Goal: Information Seeking & Learning: Learn about a topic

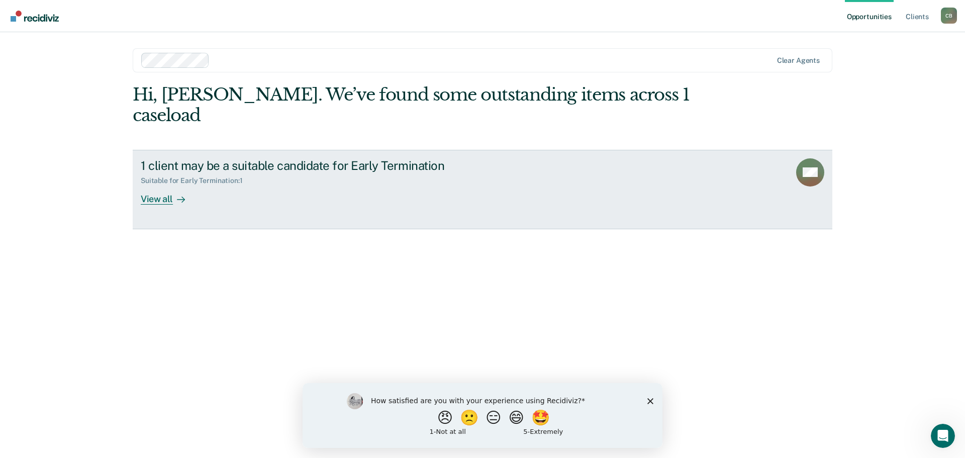
click at [158, 185] on div "View all" at bounding box center [169, 195] width 56 height 20
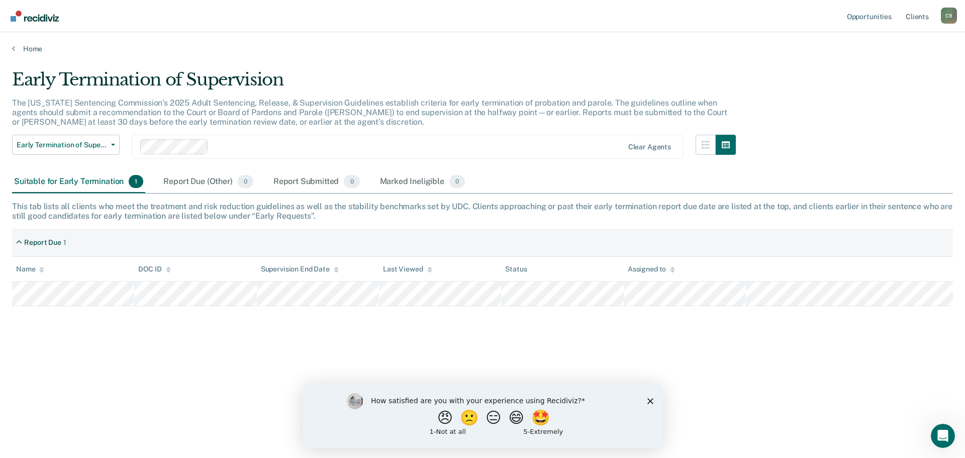
click at [651, 399] on icon "Close survey" at bounding box center [650, 401] width 6 height 6
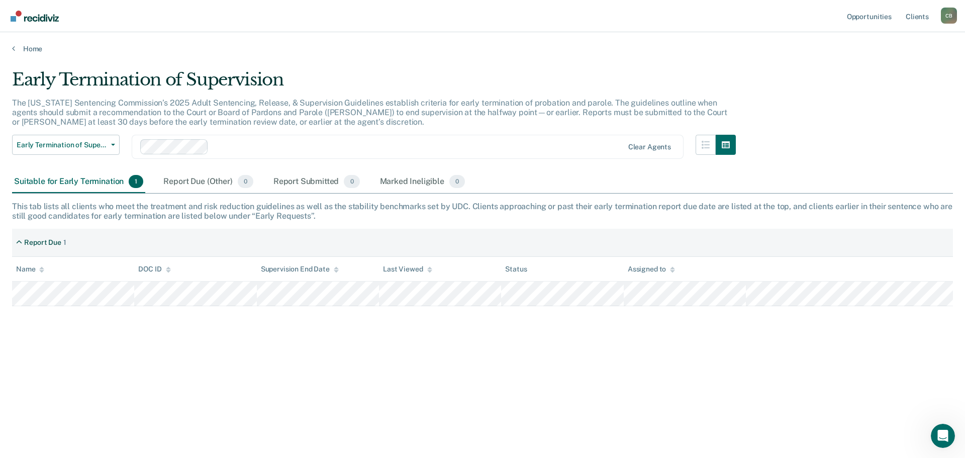
click at [387, 345] on div "Early Termination of Supervision The [US_STATE] Sentencing Commission’s 2025 Ad…" at bounding box center [482, 225] width 941 height 313
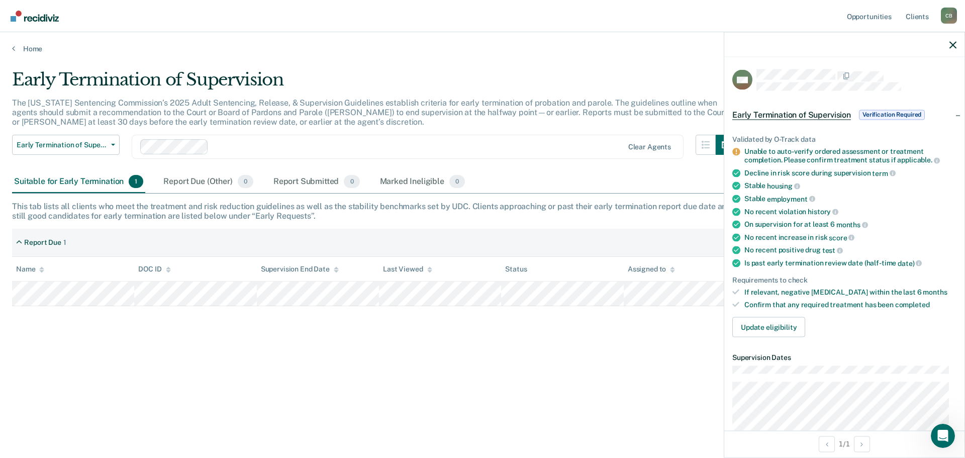
click at [887, 114] on span "Verification Required" at bounding box center [892, 115] width 66 height 10
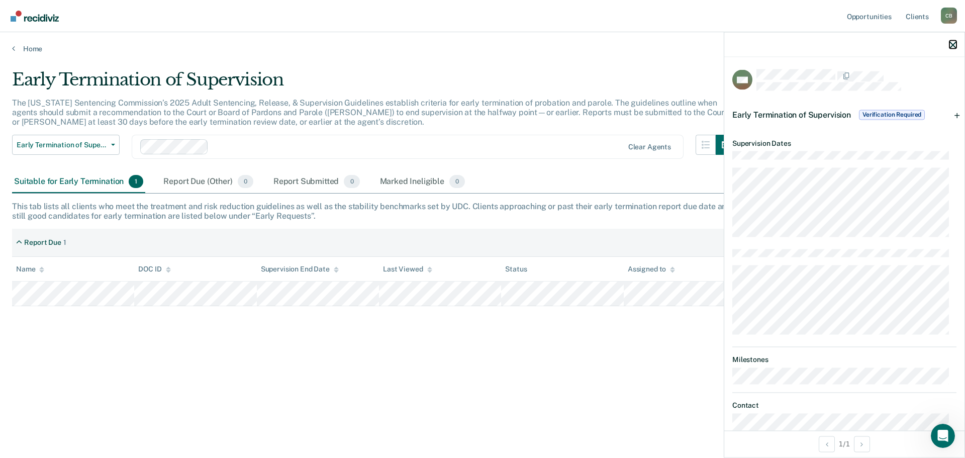
click at [954, 43] on icon "button" at bounding box center [953, 44] width 7 height 7
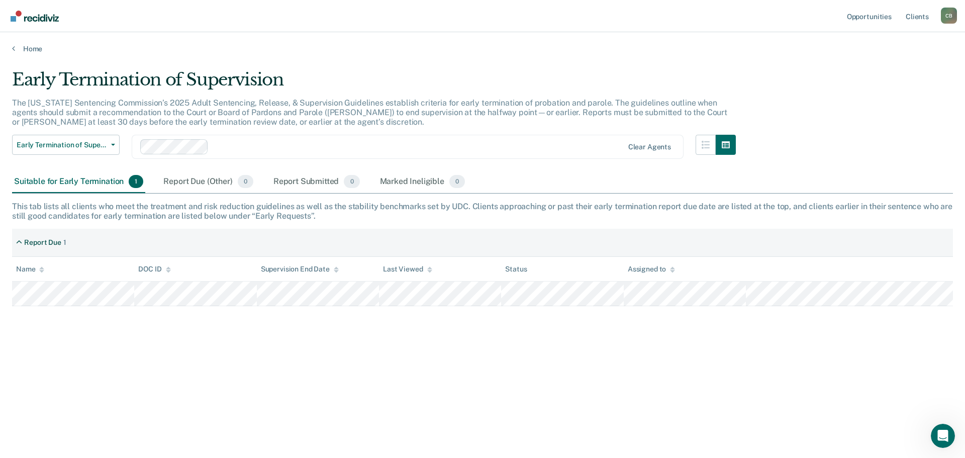
click at [554, 374] on div "Early Termination of Supervision The [US_STATE] Sentencing Commission’s 2025 Ad…" at bounding box center [482, 225] width 941 height 313
click at [409, 373] on div "Early Termination of Supervision The [US_STATE] Sentencing Commission’s 2025 Ad…" at bounding box center [482, 225] width 941 height 313
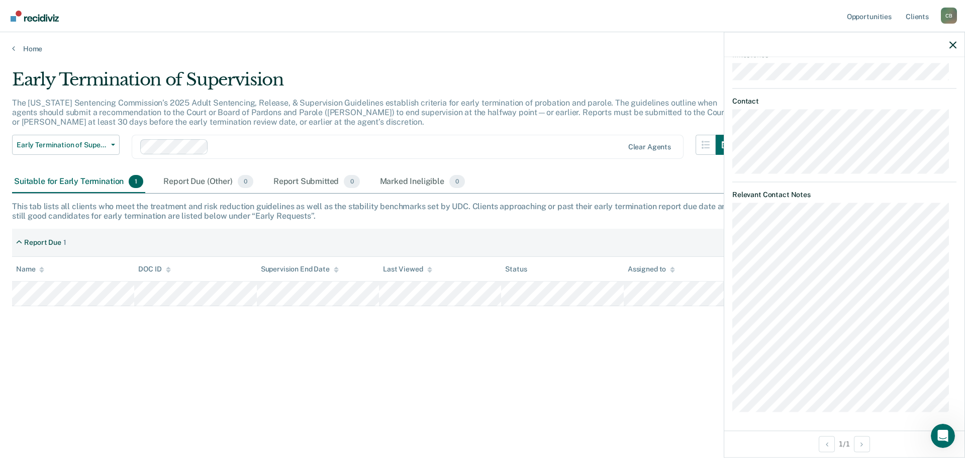
scroll to position [519, 0]
click at [951, 41] on icon "button" at bounding box center [953, 44] width 7 height 7
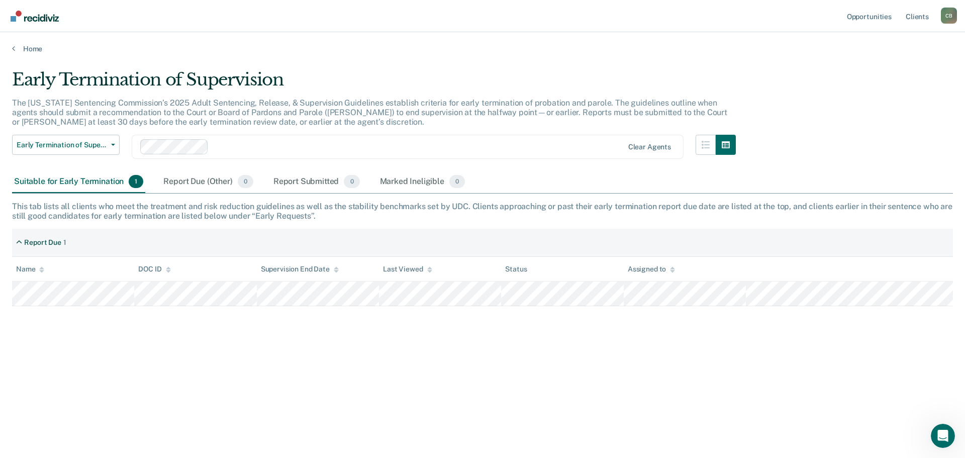
click at [451, 382] on div "Early Termination of Supervision The [US_STATE] Sentencing Commission’s 2025 Ad…" at bounding box center [482, 225] width 941 height 313
